Goal: Navigation & Orientation: Understand site structure

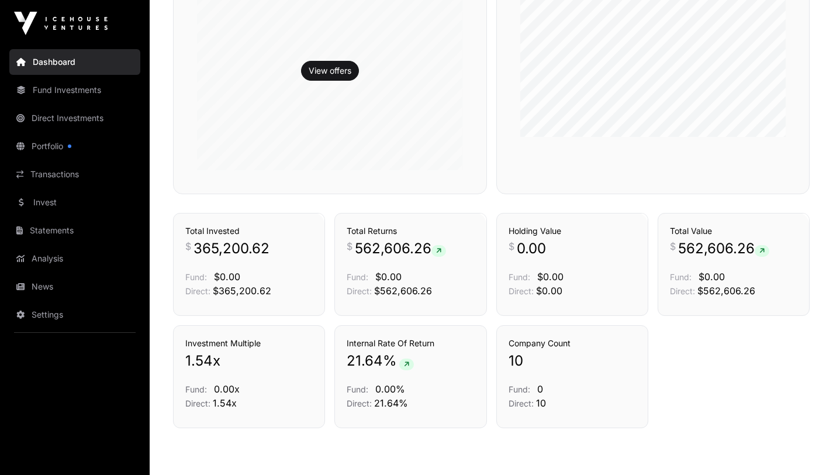
scroll to position [544, 0]
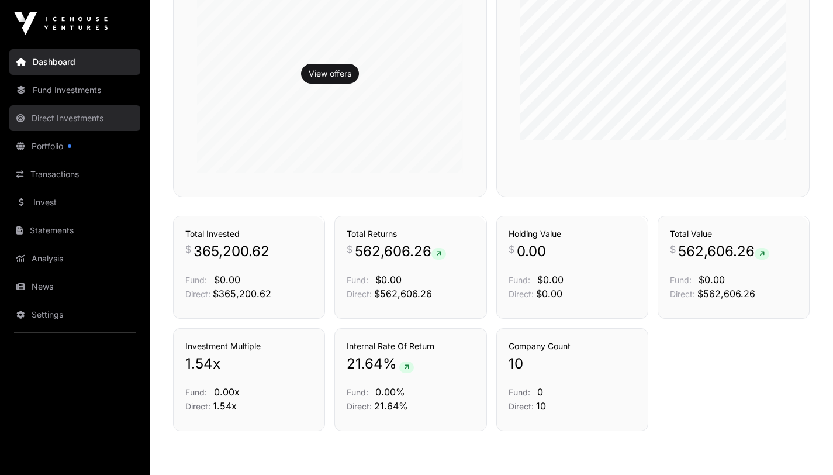
click at [63, 124] on link "Direct Investments" at bounding box center [74, 118] width 131 height 26
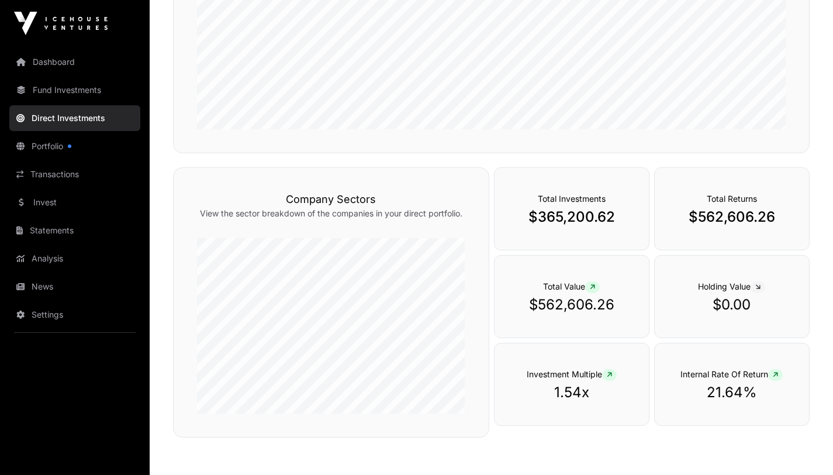
scroll to position [287, 0]
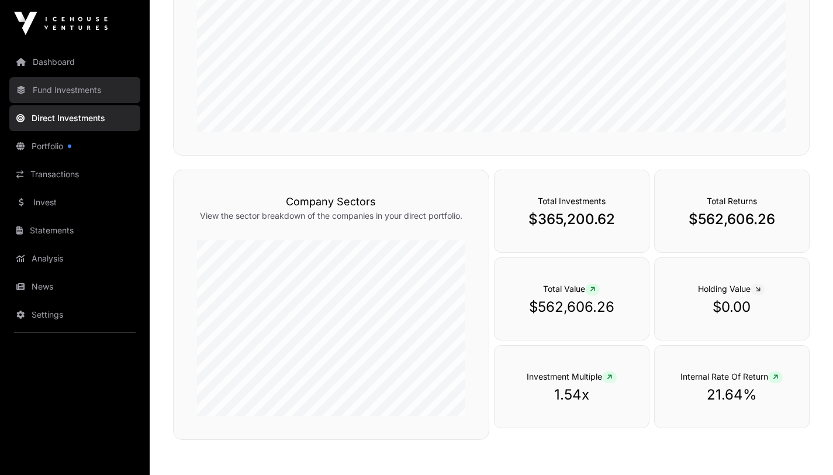
click at [59, 92] on link "Fund Investments" at bounding box center [74, 90] width 131 height 26
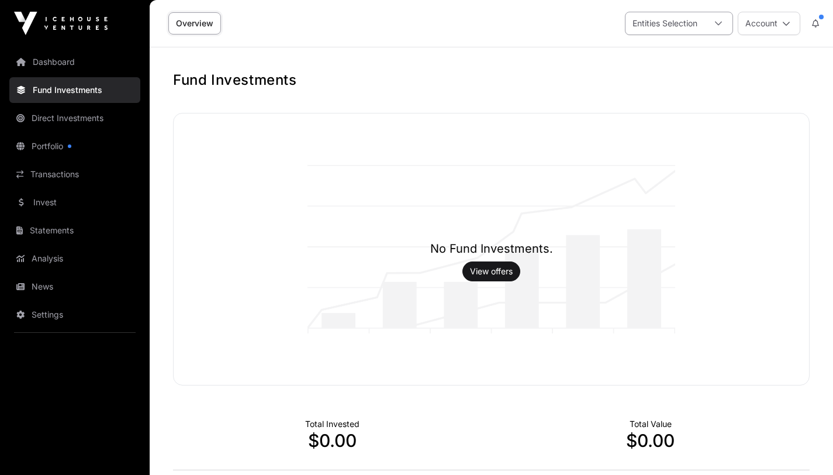
click at [719, 22] on icon at bounding box center [719, 23] width 8 height 8
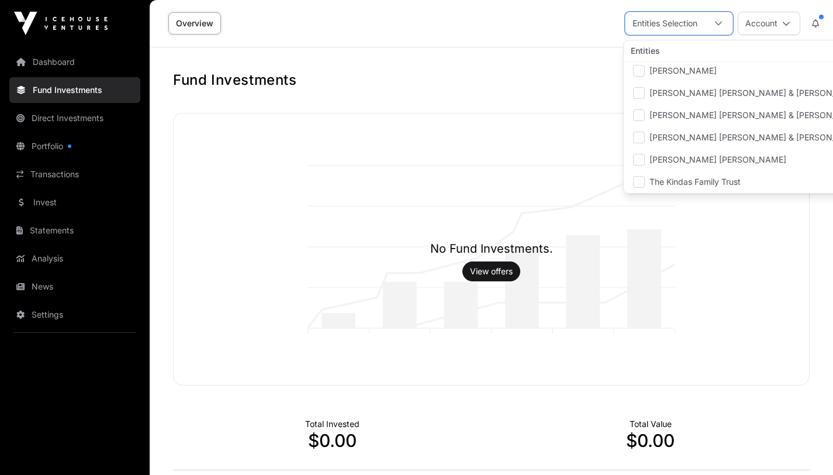
scroll to position [50, 0]
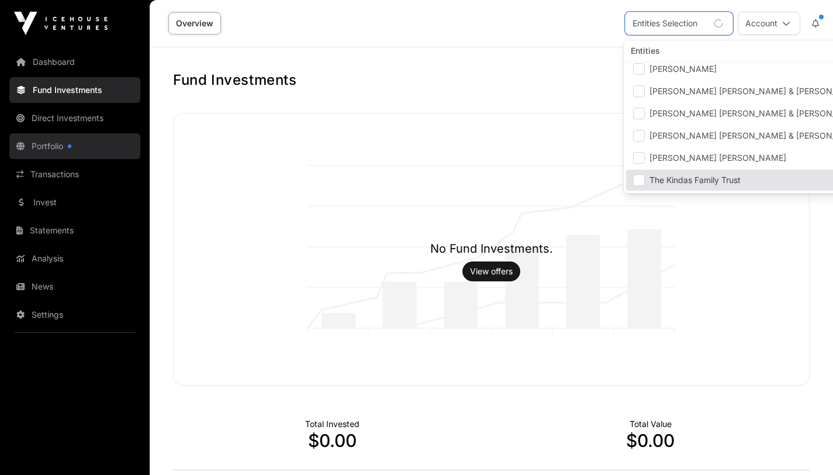
click at [44, 143] on link "Portfolio" at bounding box center [74, 146] width 131 height 26
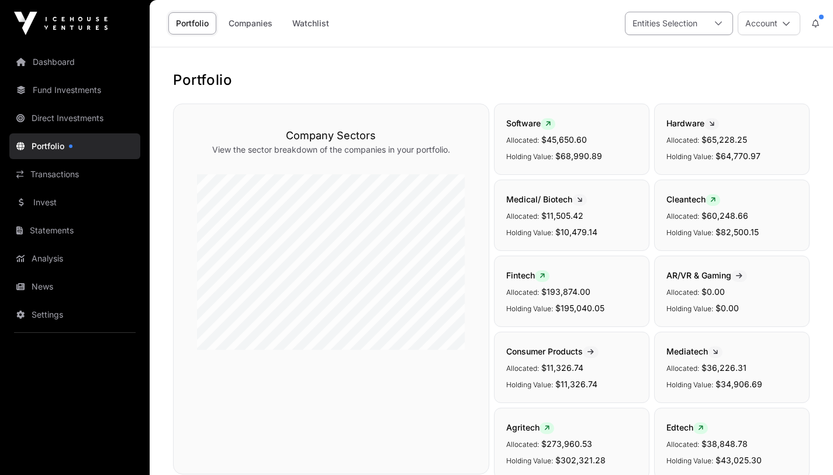
click at [721, 25] on icon at bounding box center [719, 23] width 8 height 8
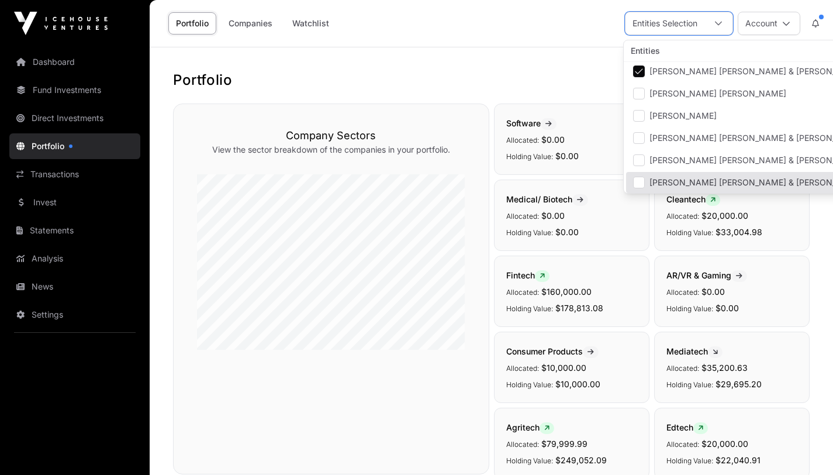
scroll to position [50, 0]
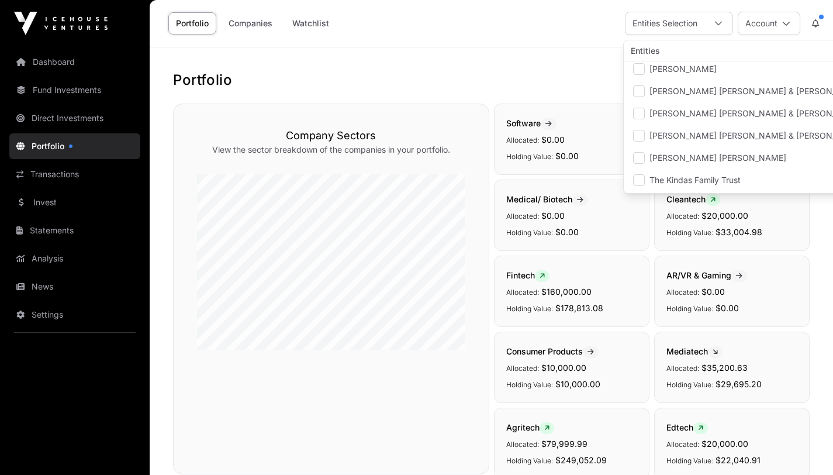
click at [786, 229] on p "Holding Value: $33,004.98" at bounding box center [732, 232] width 131 height 14
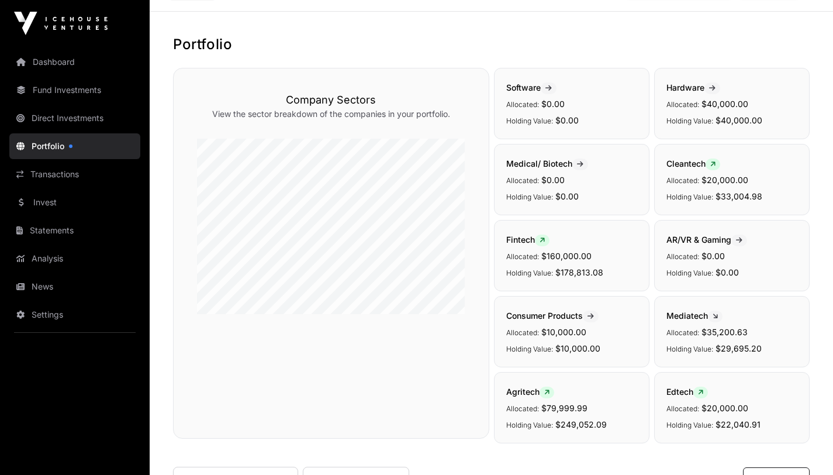
scroll to position [0, 0]
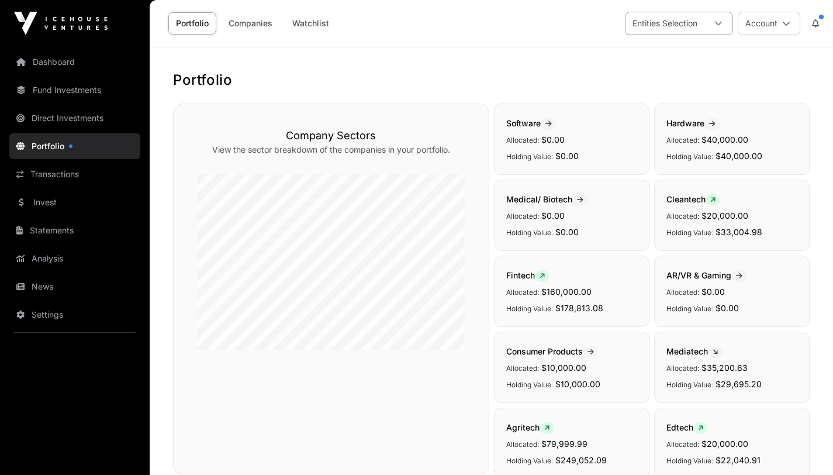
click at [720, 24] on icon at bounding box center [719, 23] width 8 height 8
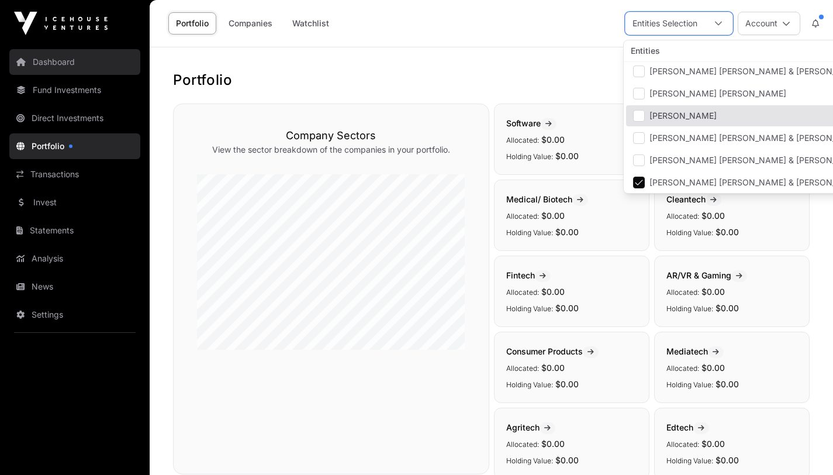
click at [50, 60] on link "Dashboard" at bounding box center [74, 62] width 131 height 26
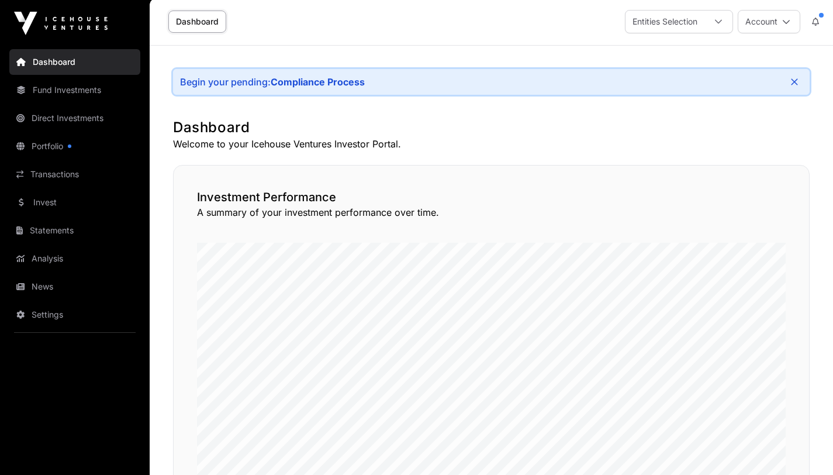
scroll to position [1, 0]
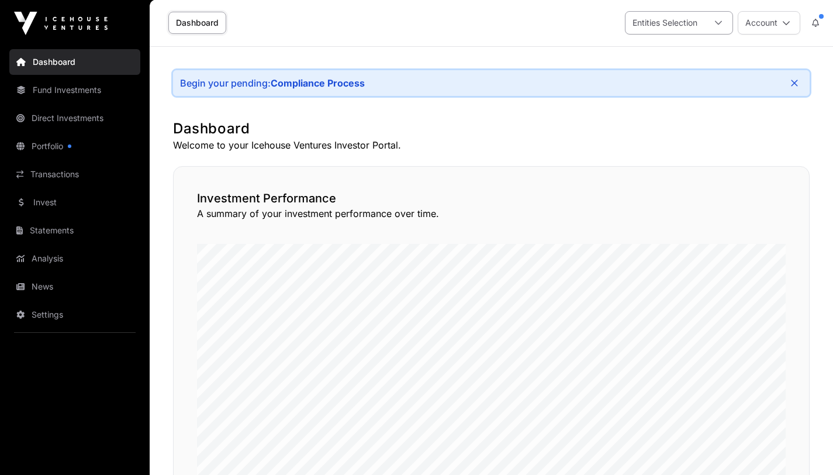
click at [720, 23] on icon at bounding box center [719, 23] width 8 height 8
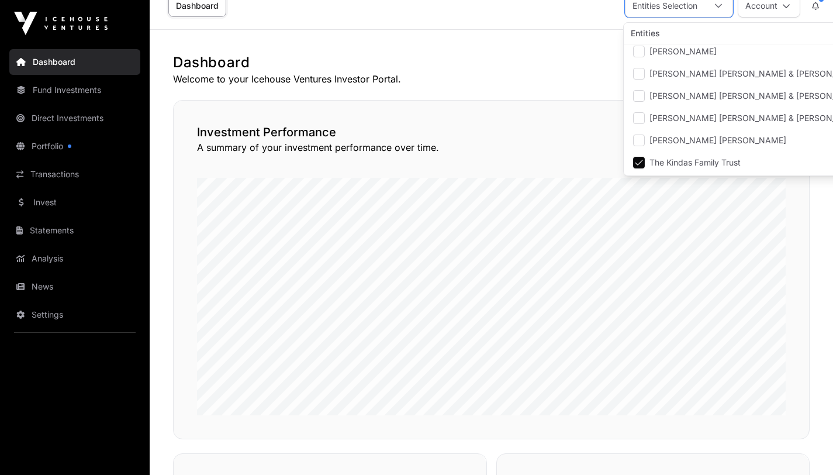
scroll to position [4, 0]
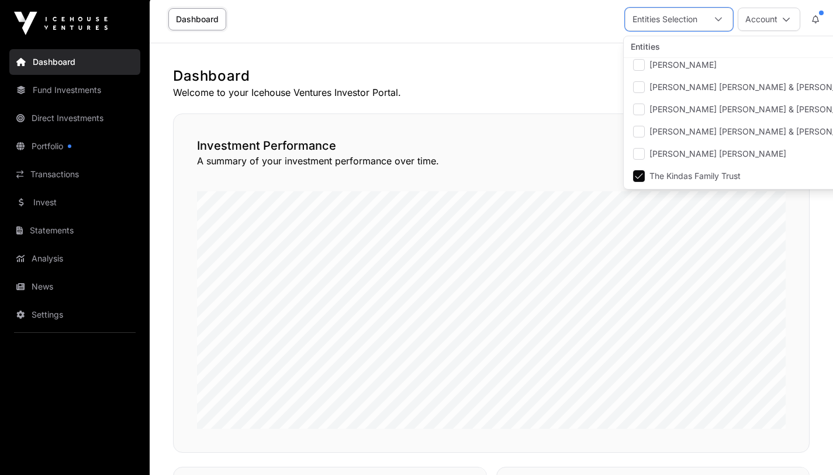
click at [543, 94] on p "Welcome to your Icehouse Ventures Investor Portal." at bounding box center [491, 92] width 637 height 14
